Goal: Information Seeking & Learning: Check status

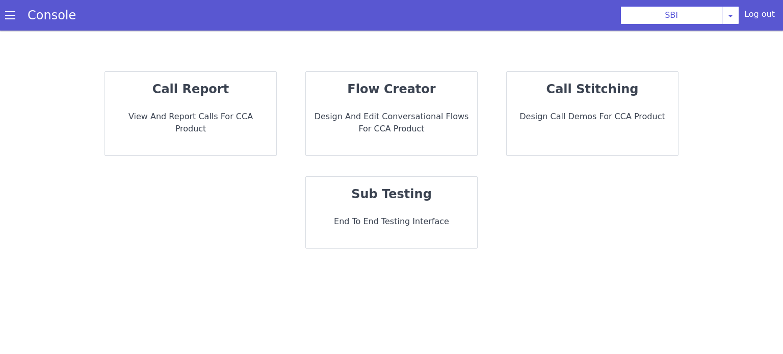
click at [192, 89] on strong "call report" at bounding box center [190, 89] width 76 height 14
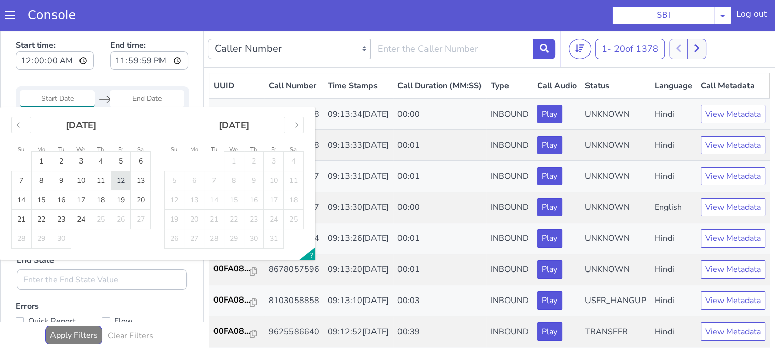
type input "12 Sep 2025"
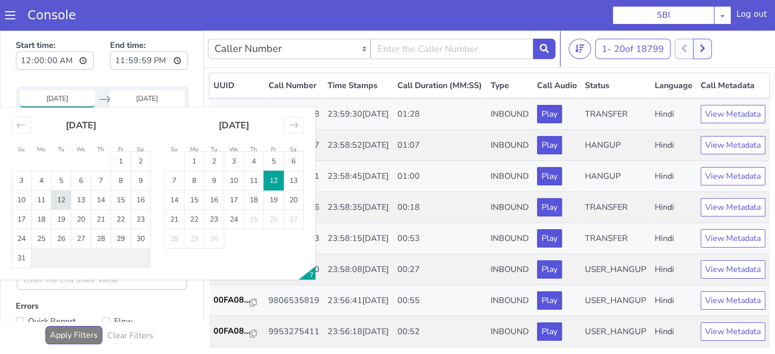
type input "12 Aug 2025"
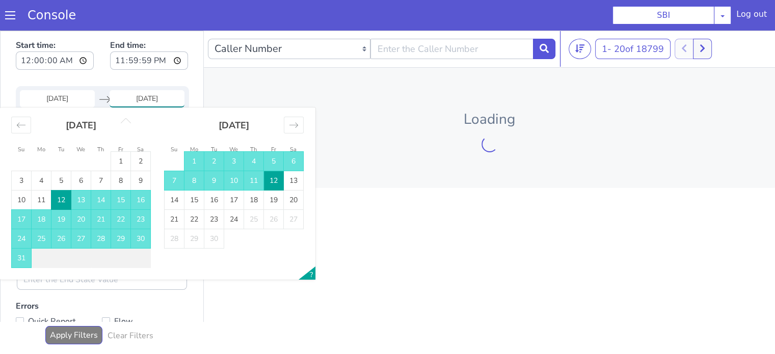
click at [136, 82] on td "12" at bounding box center [129, 82] width 20 height 19
type input "12 Aug 2025"
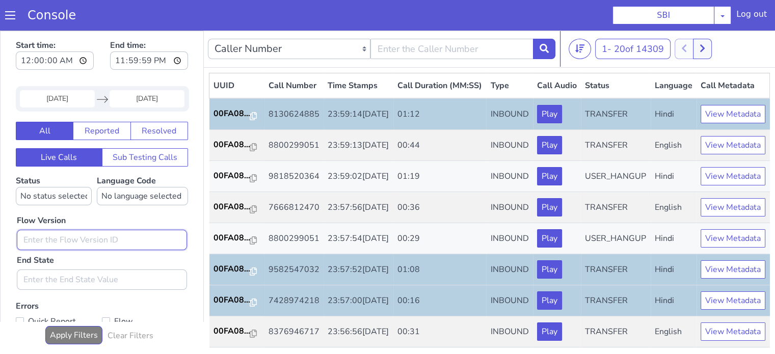
click at [179, 163] on input "text" at bounding box center [139, 165] width 170 height 20
type input "0.1.2"
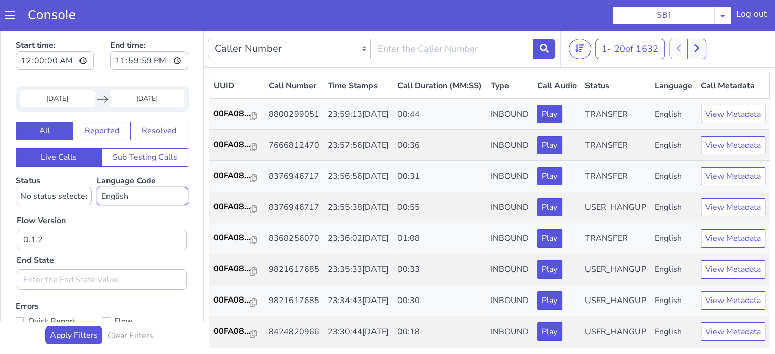
select select "hi"
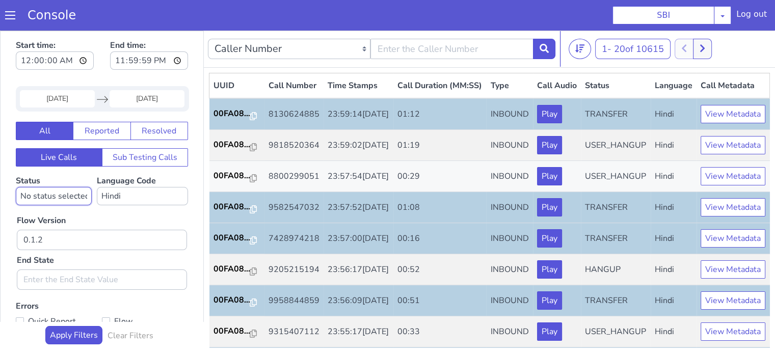
select select "HANGUP"
click at [158, 0] on select "No status selected HANGUP USER_HANGUP TRANSFER UNKNOWN" at bounding box center [196, 8] width 76 height 18
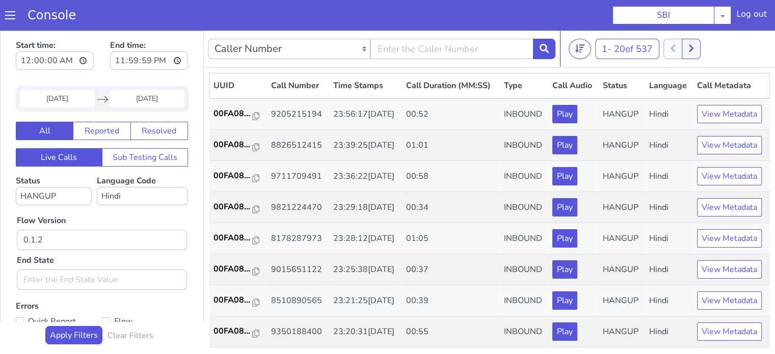
click at [142, 200] on div "Flow Version 0.1.2 End State" at bounding box center [111, 223] width 180 height 85
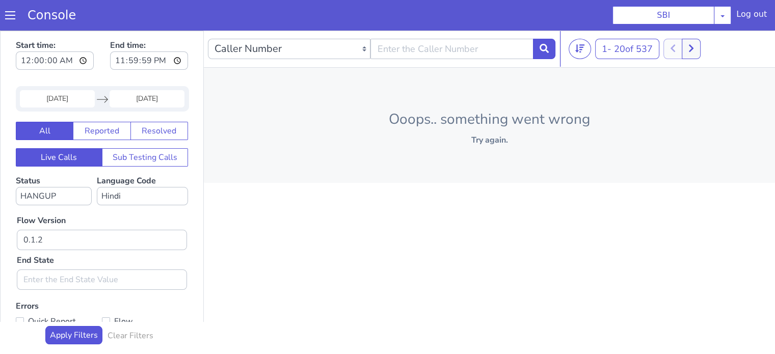
click at [70, 65] on input "12 Aug 2025" at bounding box center [73, 60] width 75 height 17
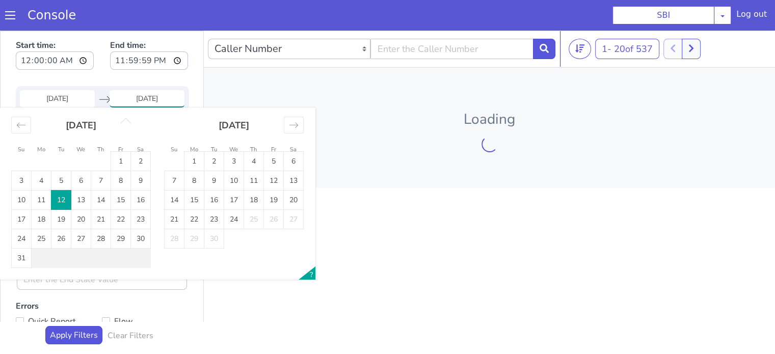
click at [175, 36] on td "12" at bounding box center [175, 35] width 20 height 19
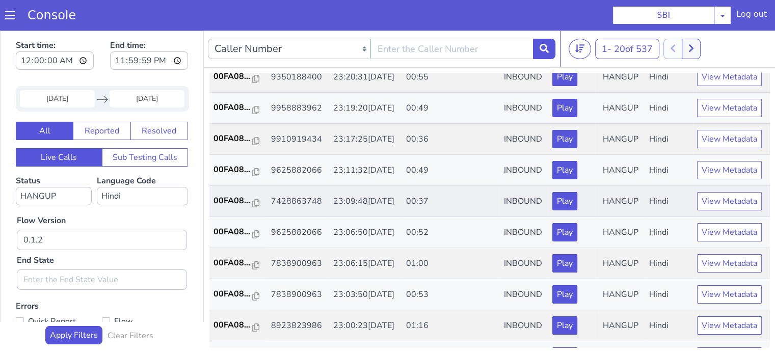
scroll to position [504, 0]
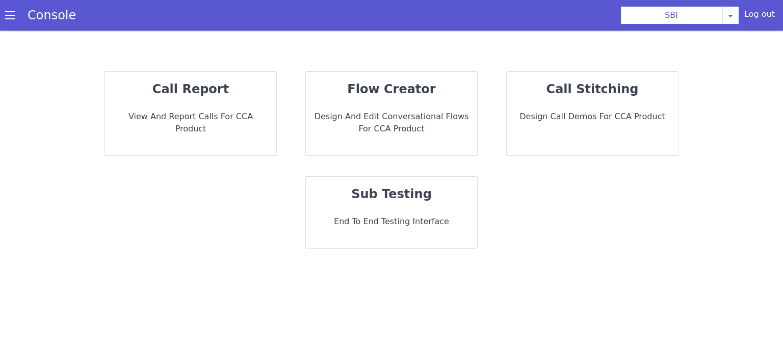
click at [230, 102] on div "call report View and report calls for CCA Product" at bounding box center [190, 114] width 171 height 84
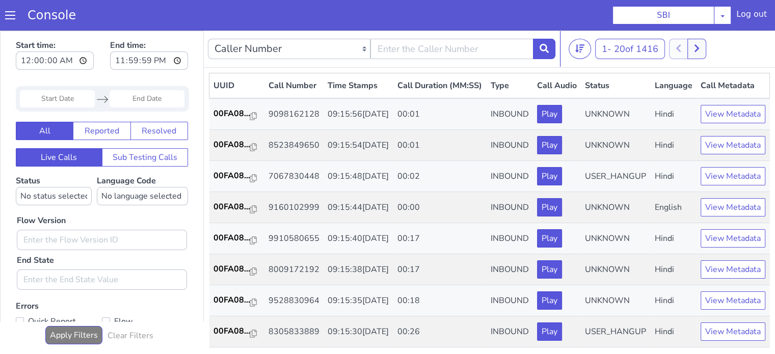
click at [69, 97] on input "Start Date" at bounding box center [57, 98] width 75 height 17
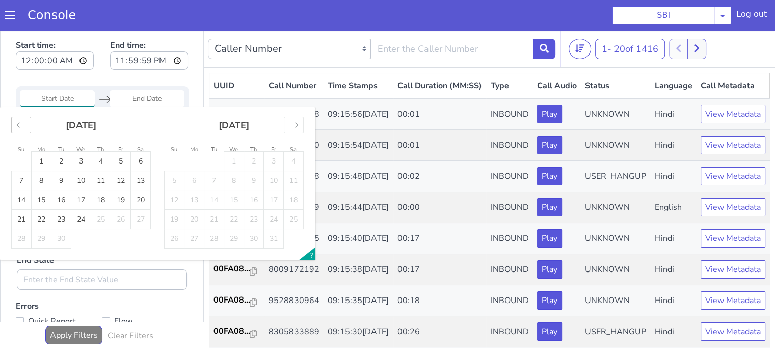
click at [14, 125] on div "Move backward to switch to the previous month." at bounding box center [21, 125] width 20 height 17
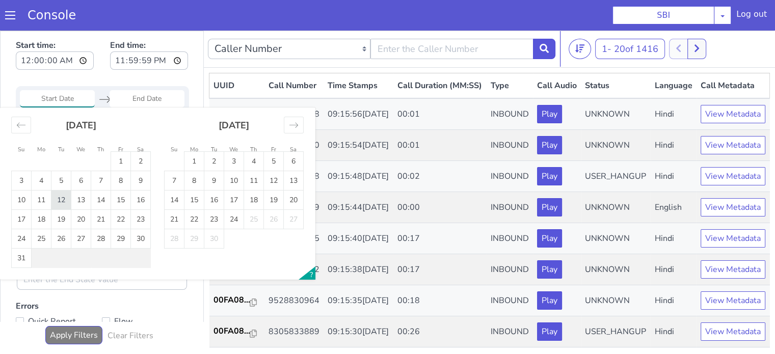
click at [57, 199] on td "12" at bounding box center [61, 200] width 20 height 19
type input "12 Aug 2025"
click at [59, 199] on td "12" at bounding box center [61, 200] width 20 height 19
type input "12 Aug 2025"
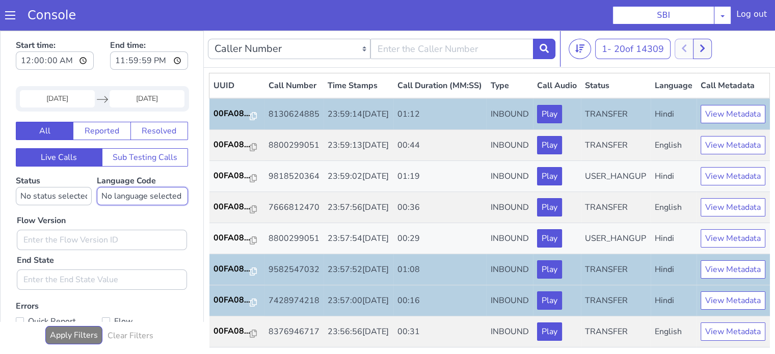
click at [141, 197] on select "No language selected Hindi English Tamil Telugu Kanada Marathi Malayalam Gujara…" at bounding box center [142, 196] width 91 height 18
select select "hi"
click at [97, 187] on select "No language selected Hindi English Tamil Telugu Kanada Marathi Malayalam Gujara…" at bounding box center [142, 196] width 91 height 18
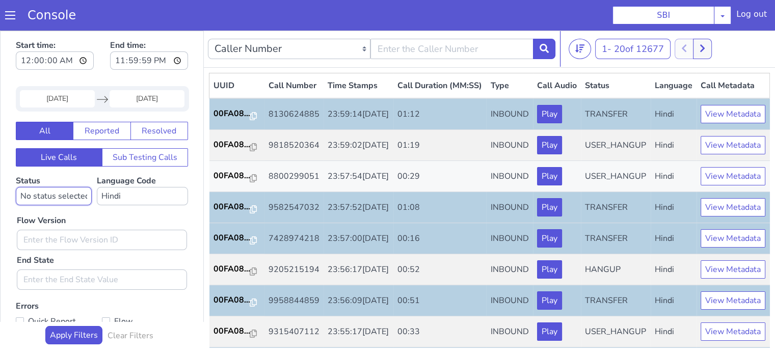
click at [73, 193] on select "No status selected HANGUP USER_HANGUP TRANSFER UNKNOWN" at bounding box center [54, 196] width 76 height 18
select select "HANGUP"
click at [16, 187] on select "No status selected HANGUP USER_HANGUP TRANSFER UNKNOWN" at bounding box center [54, 196] width 76 height 18
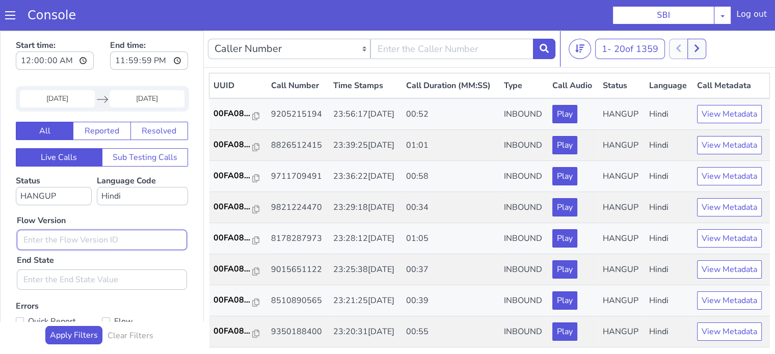
click at [66, 245] on input "text" at bounding box center [102, 240] width 170 height 20
type input "0.1.2"
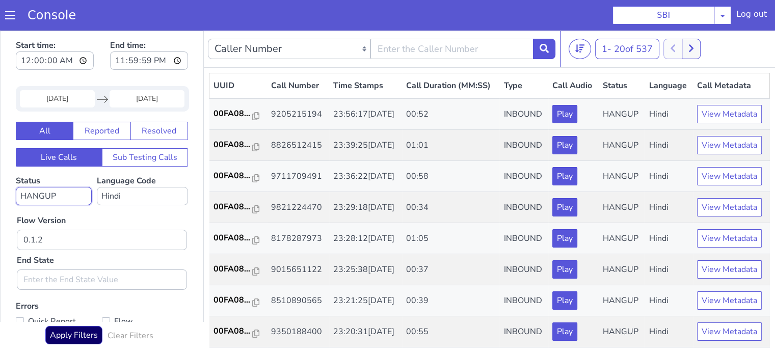
click at [30, 193] on select "No status selected HANGUP USER_HANGUP TRANSFER UNKNOWN" at bounding box center [54, 196] width 76 height 18
select select "TRANSFER"
click at [16, 187] on select "No status selected HANGUP USER_HANGUP TRANSFER UNKNOWN" at bounding box center [54, 196] width 76 height 18
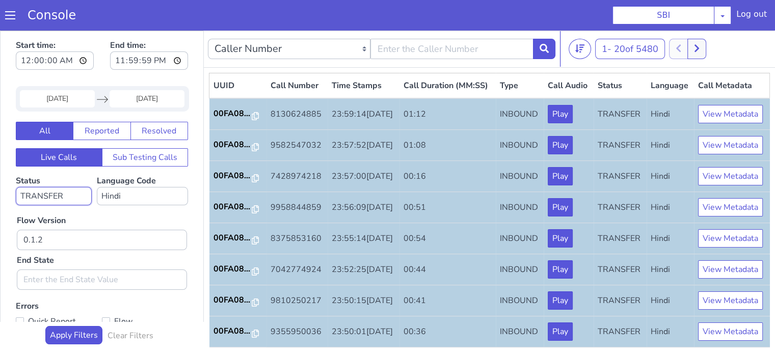
scroll to position [153, 0]
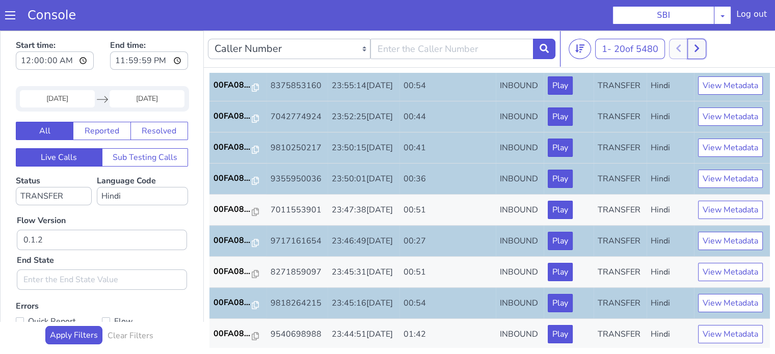
click at [700, 44] on icon at bounding box center [697, 48] width 6 height 9
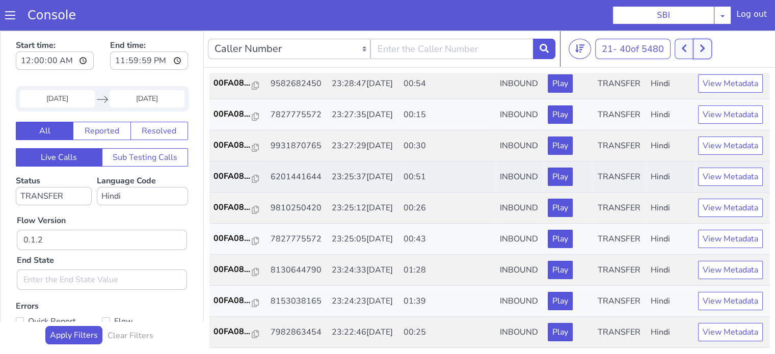
scroll to position [301, 0]
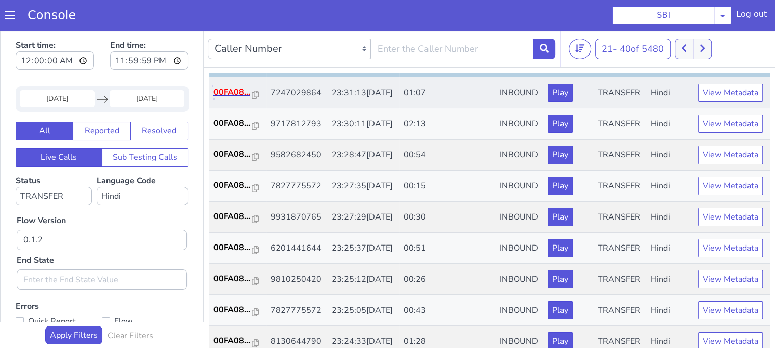
click at [235, 98] on p "00FA08..." at bounding box center [232, 92] width 39 height 12
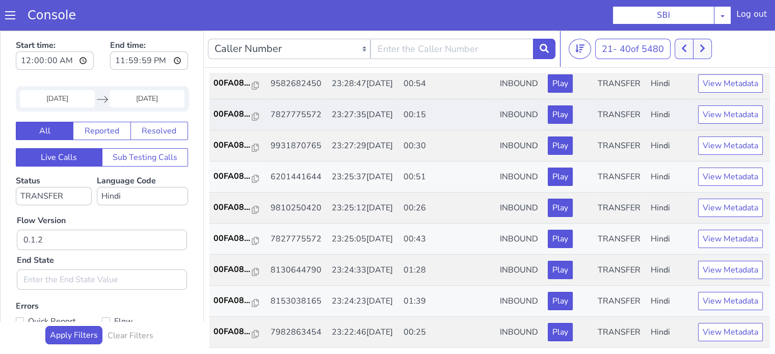
scroll to position [403, 0]
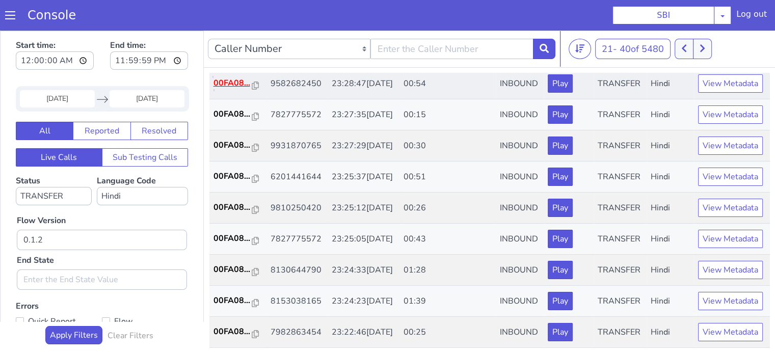
click at [230, 89] on p "00FA08..." at bounding box center [232, 83] width 39 height 12
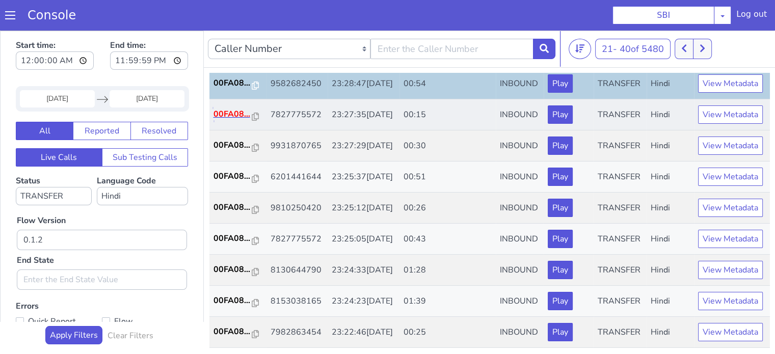
click at [234, 120] on p "00FA08..." at bounding box center [232, 114] width 39 height 12
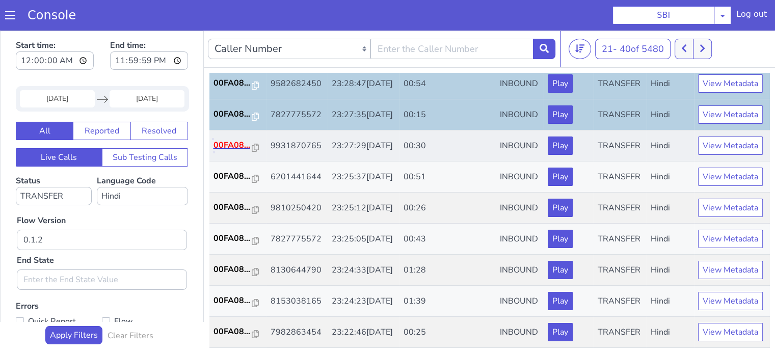
click at [232, 151] on p "00FA08..." at bounding box center [232, 145] width 39 height 12
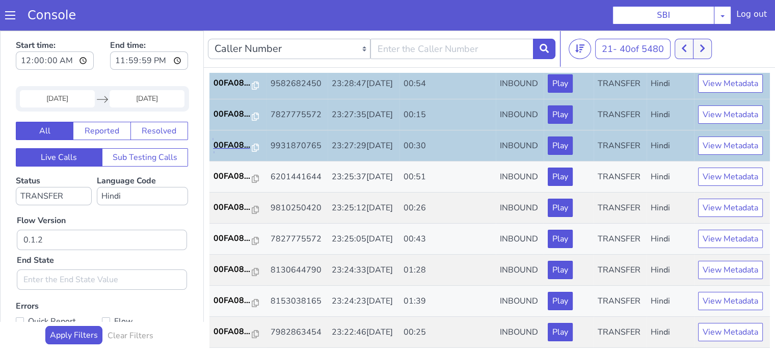
scroll to position [454, 0]
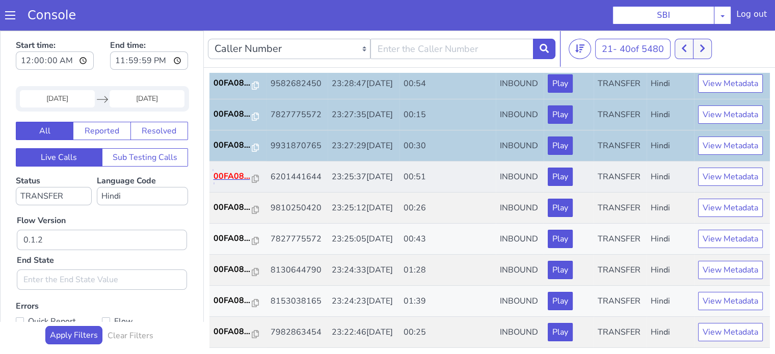
click at [220, 182] on p "00FA08..." at bounding box center [232, 176] width 39 height 12
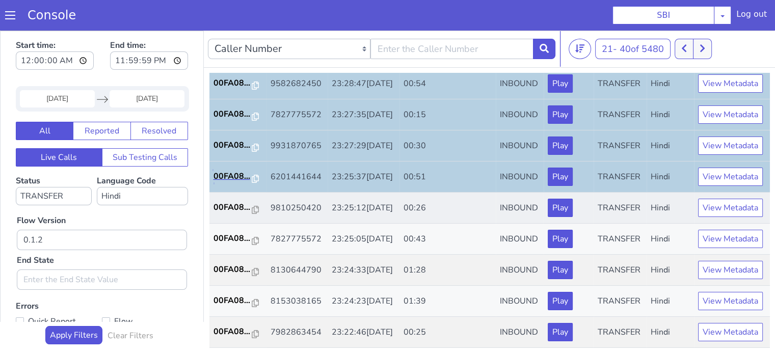
scroll to position [504, 0]
click at [228, 201] on p "00FA08..." at bounding box center [232, 207] width 39 height 12
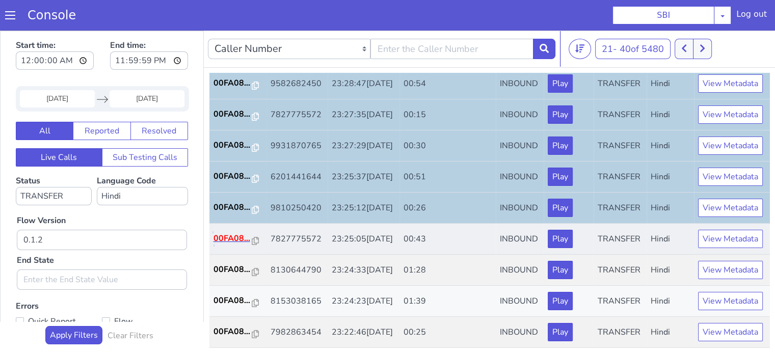
click at [224, 232] on p "00FA08..." at bounding box center [232, 238] width 39 height 12
